Goal: Information Seeking & Learning: Learn about a topic

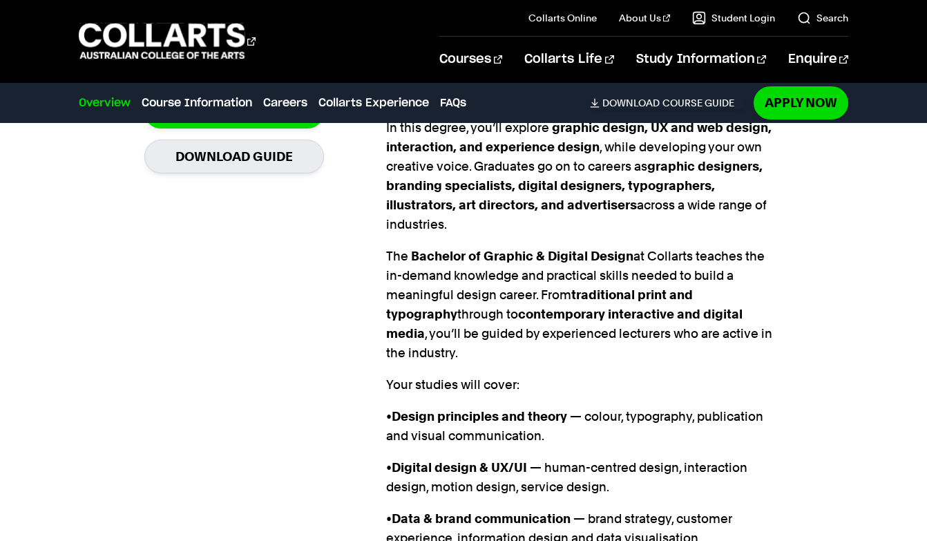
scroll to position [1105, 0]
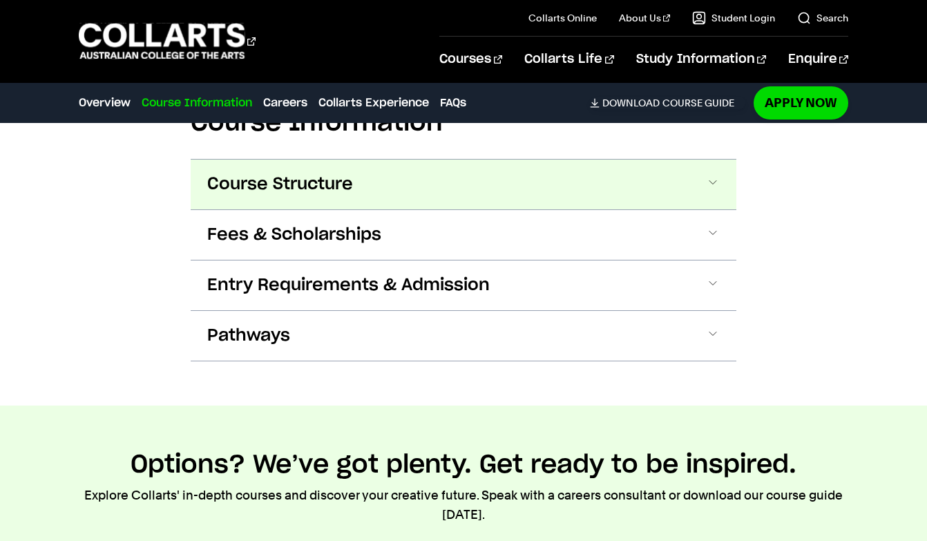
click at [523, 160] on button "Course Structure" at bounding box center [464, 185] width 546 height 50
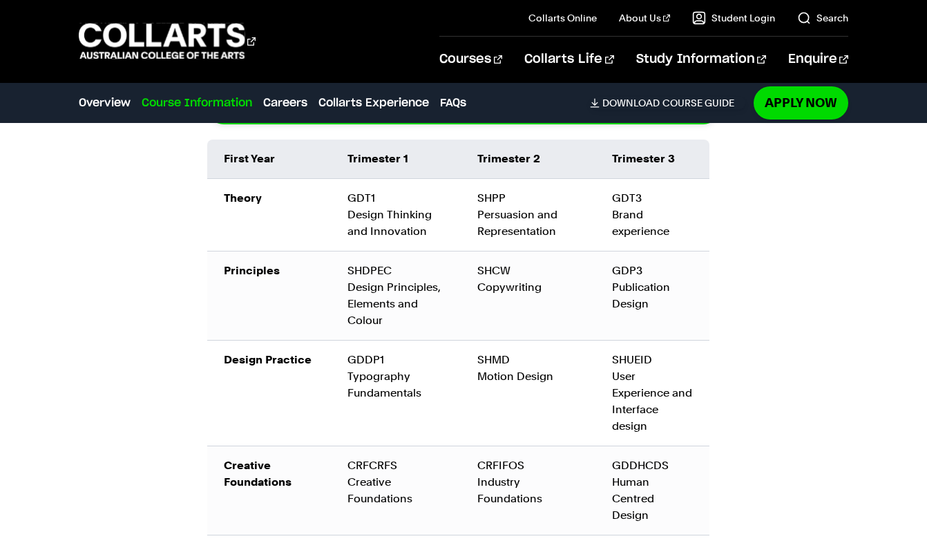
scroll to position [2199, 0]
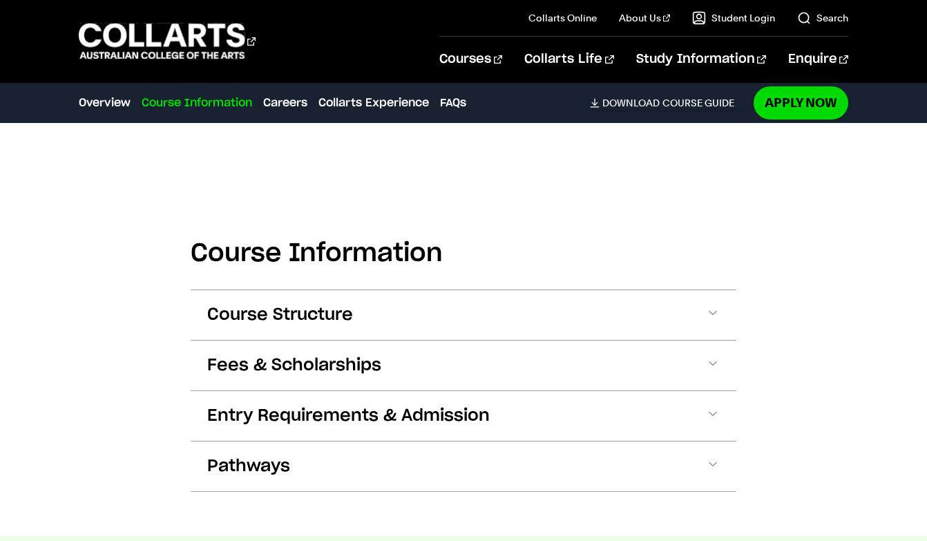
scroll to position [1796, 0]
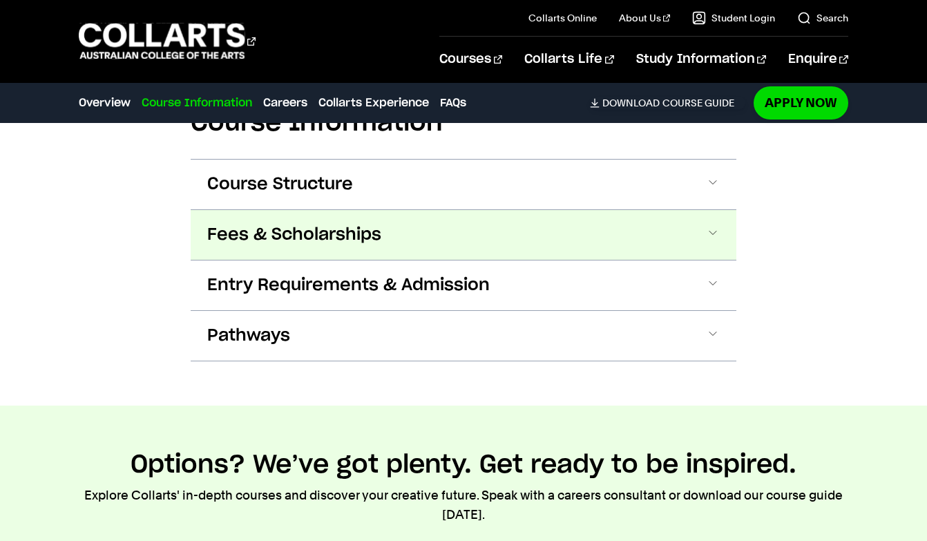
click at [403, 210] on button "Fees & Scholarships" at bounding box center [464, 235] width 546 height 50
